Goal: Information Seeking & Learning: Find contact information

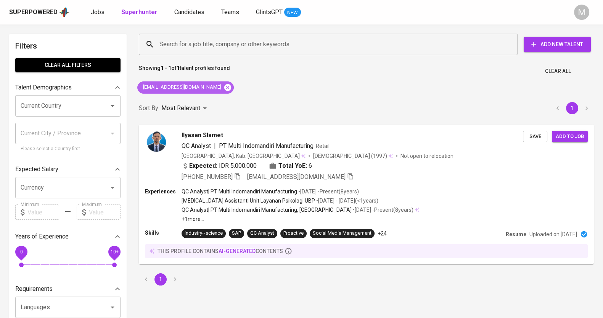
click at [224, 84] on icon at bounding box center [227, 87] width 7 height 7
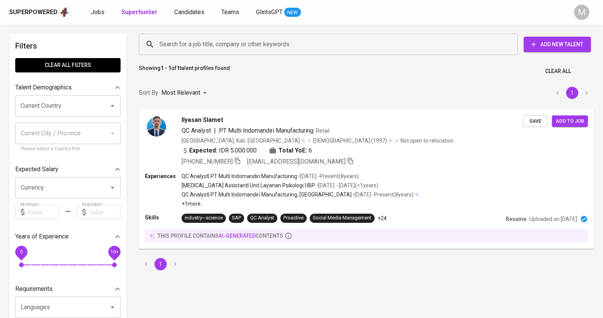
click at [197, 43] on input "Search for a job title, company or other keywords" at bounding box center [330, 44] width 345 height 15
paste input "[EMAIL_ADDRESS][DOMAIN_NAME]"
type input "[EMAIL_ADDRESS][DOMAIN_NAME]"
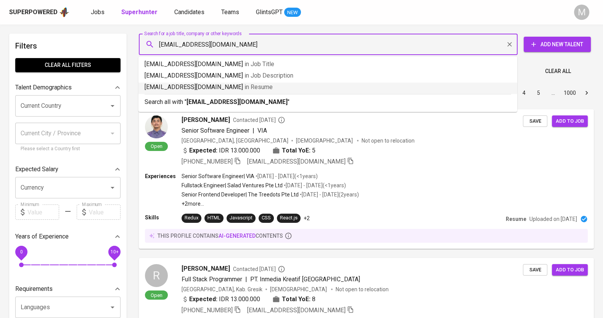
click at [248, 96] on div "Search all with " [EMAIL_ADDRESS][DOMAIN_NAME] "" at bounding box center [328, 100] width 367 height 13
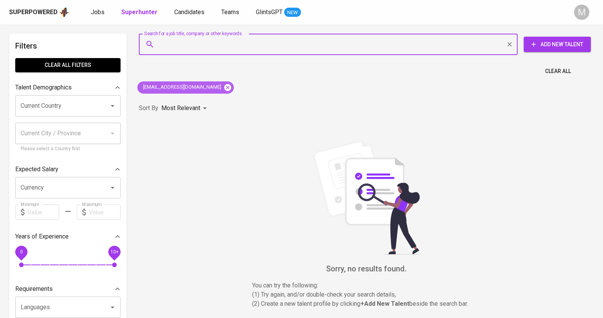
click at [224, 89] on icon at bounding box center [228, 87] width 8 height 8
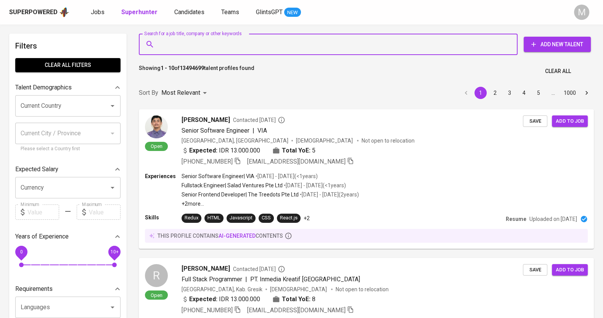
click at [193, 43] on input "Search for a job title, company or other keywords" at bounding box center [330, 44] width 345 height 15
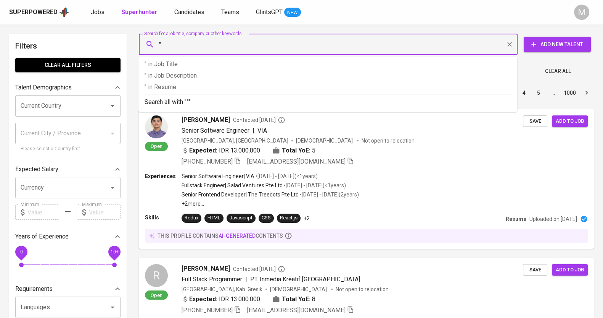
paste input "[PERSON_NAME]"
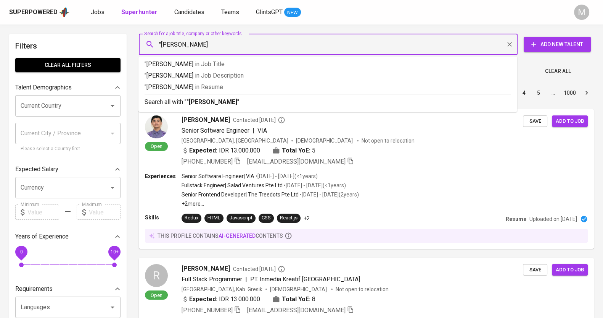
type input ""[PERSON_NAME] ""
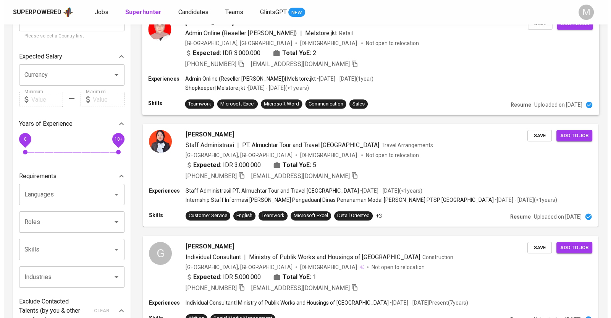
scroll to position [143, 0]
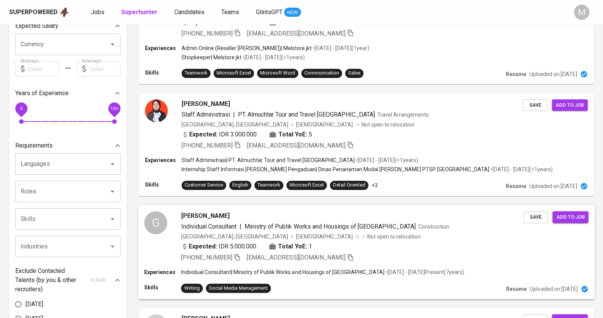
click at [368, 254] on div "[PHONE_NUMBER] [EMAIL_ADDRESS][DOMAIN_NAME]" at bounding box center [352, 257] width 343 height 9
